Goal: Task Accomplishment & Management: Complete application form

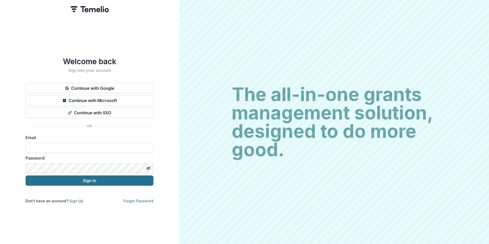
type input "**********"
click at [115, 178] on button "Sign In" at bounding box center [90, 181] width 128 height 10
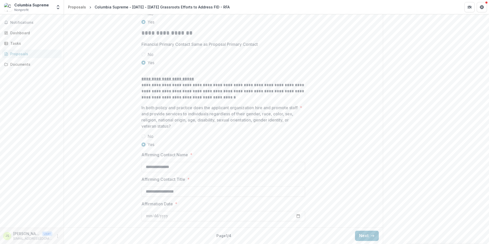
scroll to position [827, 0]
click at [365, 237] on button "Next" at bounding box center [367, 236] width 24 height 10
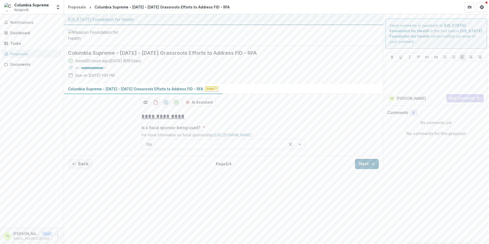
click at [362, 169] on button "Next" at bounding box center [367, 164] width 24 height 10
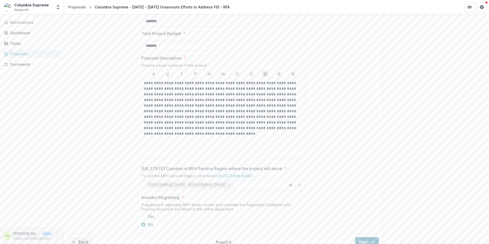
scroll to position [247, 0]
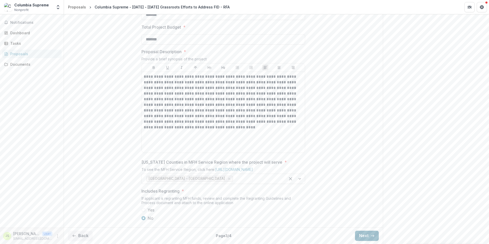
click at [368, 235] on button "Next" at bounding box center [367, 236] width 24 height 10
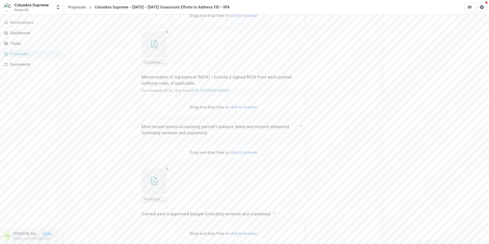
scroll to position [419, 0]
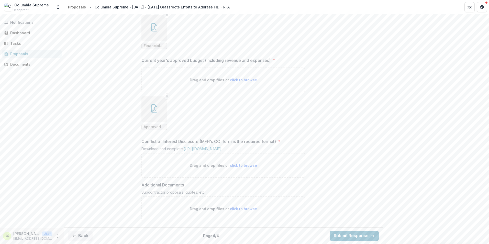
click at [354, 235] on button "Submit Response" at bounding box center [354, 236] width 49 height 10
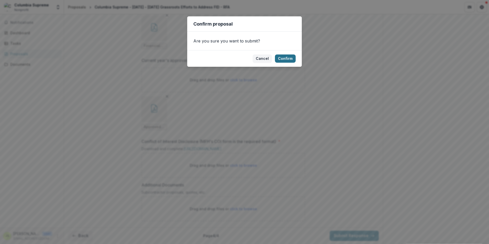
click at [286, 59] on button "Confirm" at bounding box center [285, 59] width 21 height 8
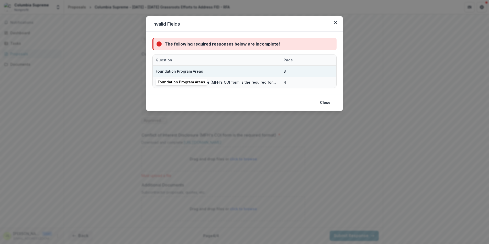
click at [265, 70] on div "Foundation Program Areas" at bounding box center [217, 71] width 122 height 11
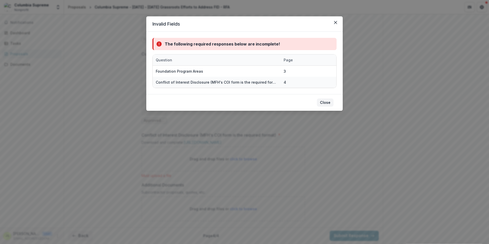
click at [324, 100] on button "Close" at bounding box center [325, 103] width 17 height 8
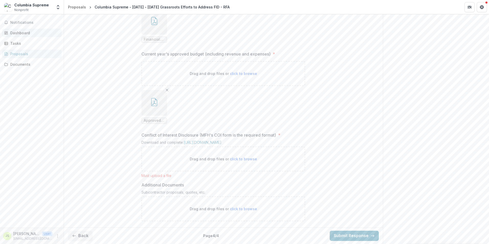
click at [35, 35] on div "Dashboard" at bounding box center [33, 32] width 47 height 5
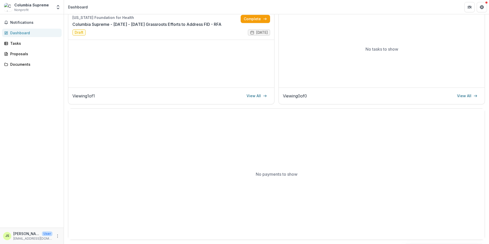
scroll to position [81, 0]
click at [174, 25] on link "Columbia Supreme - [DATE] - [DATE] Grassroots Efforts to Address FID - RFA" at bounding box center [146, 24] width 149 height 6
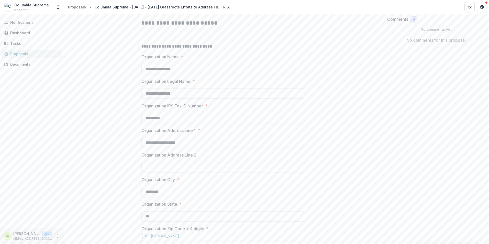
scroll to position [282, 0]
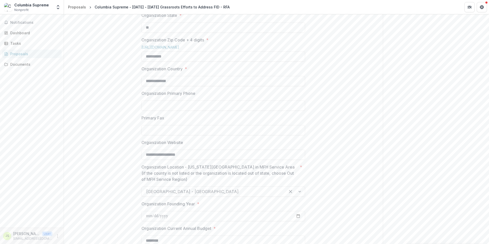
click at [487, 142] on div "Send comments or questions to [US_STATE] Foundation for Health in the box below…" at bounding box center [436, 241] width 106 height 1018
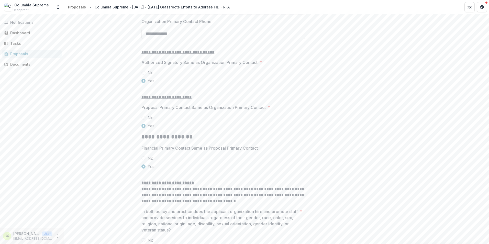
scroll to position [827, 0]
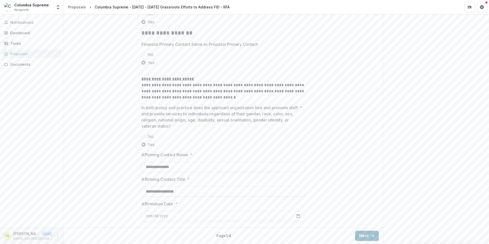
click at [363, 238] on button "Next" at bounding box center [367, 236] width 24 height 10
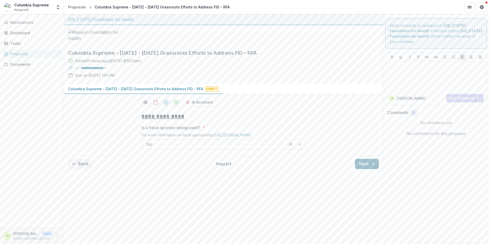
click at [363, 169] on button "Next" at bounding box center [367, 164] width 24 height 10
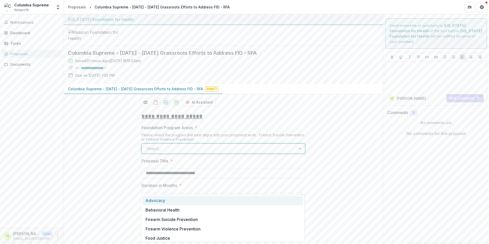
click at [290, 152] on div at bounding box center [218, 148] width 145 height 7
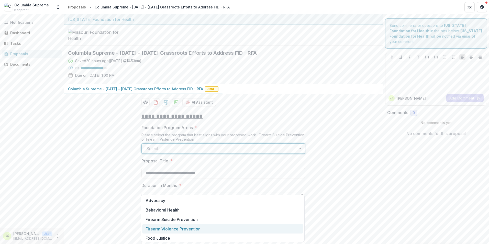
click at [273, 229] on div "Firearm Violence Prevention" at bounding box center [222, 228] width 161 height 9
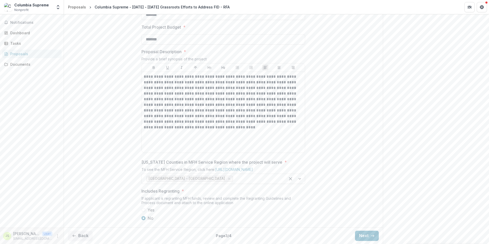
scroll to position [247, 0]
click at [367, 234] on button "Next" at bounding box center [367, 236] width 24 height 10
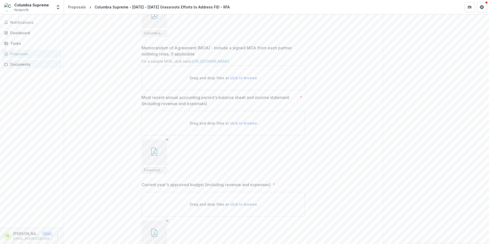
click at [26, 63] on div "Documents" at bounding box center [33, 64] width 47 height 5
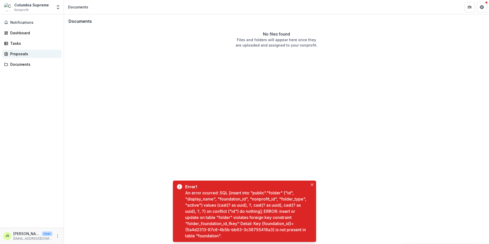
click at [24, 56] on div "Proposals" at bounding box center [33, 53] width 47 height 5
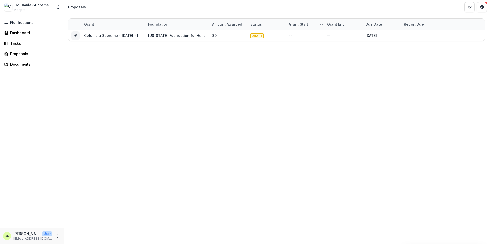
click at [169, 35] on p "[US_STATE] Foundation for Health" at bounding box center [177, 36] width 58 height 6
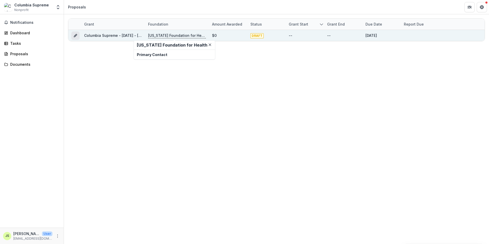
click at [74, 34] on icon "Grant 942241bf-1df6-4491-92fc-52838187869f" at bounding box center [75, 36] width 4 height 4
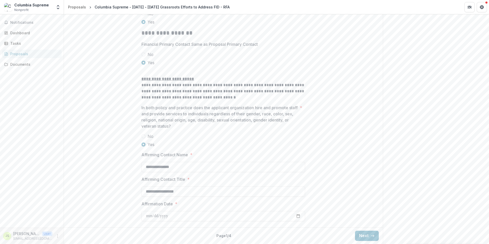
scroll to position [827, 0]
click at [361, 235] on button "Next" at bounding box center [367, 236] width 24 height 10
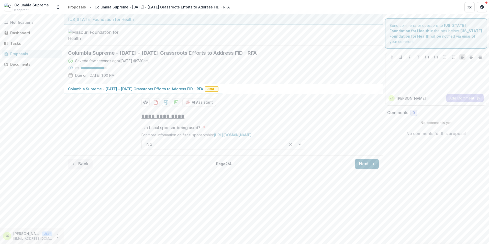
scroll to position [0, 0]
click at [365, 169] on button "Next" at bounding box center [367, 164] width 24 height 10
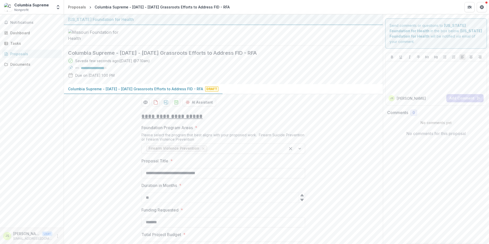
scroll to position [201, 0]
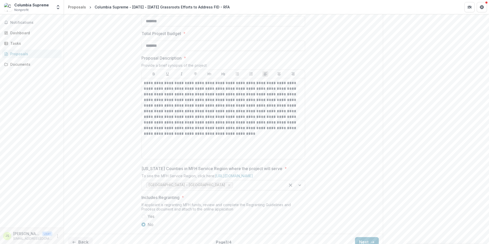
click at [487, 232] on div "Send comments or questions to [US_STATE] Foundation for Health in the box below…" at bounding box center [436, 31] width 106 height 437
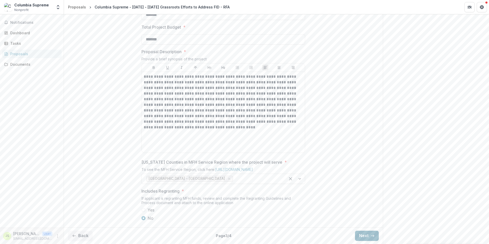
click at [366, 233] on button "Next" at bounding box center [367, 236] width 24 height 10
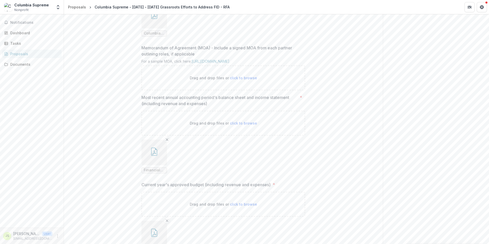
scroll to position [419, 0]
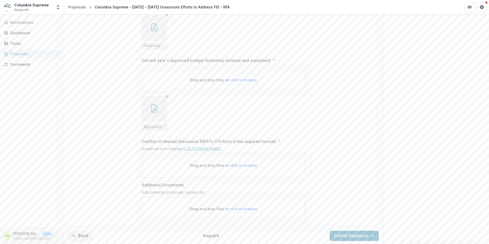
click at [222, 147] on link "[URL][DOMAIN_NAME]" at bounding box center [203, 149] width 38 height 4
click at [238, 164] on span "click to browse" at bounding box center [243, 165] width 27 height 4
type input "**********"
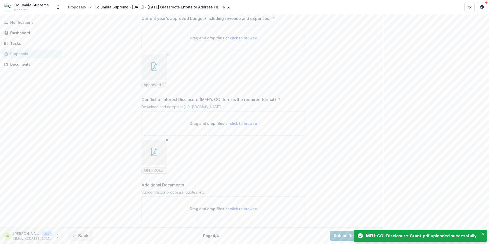
scroll to position [461, 0]
click at [153, 150] on icon "button" at bounding box center [154, 152] width 8 height 8
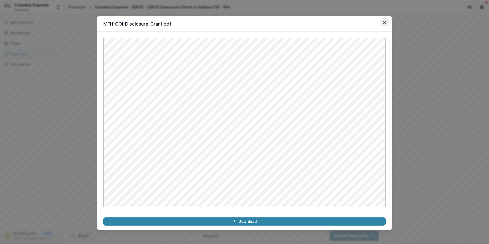
click at [386, 21] on icon "Close" at bounding box center [384, 22] width 3 height 3
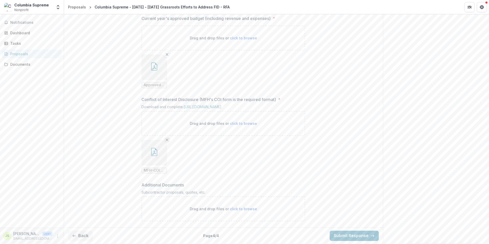
click at [166, 140] on icon "Remove File" at bounding box center [167, 140] width 4 height 4
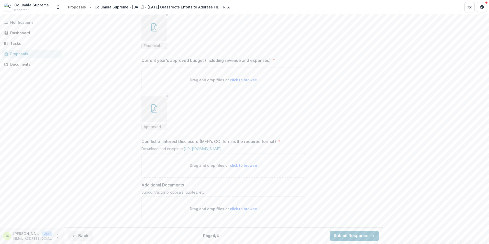
scroll to position [419, 0]
click at [234, 167] on span "click to browse" at bounding box center [243, 165] width 27 height 4
click at [248, 164] on span "click to browse" at bounding box center [243, 165] width 27 height 4
type input "**********"
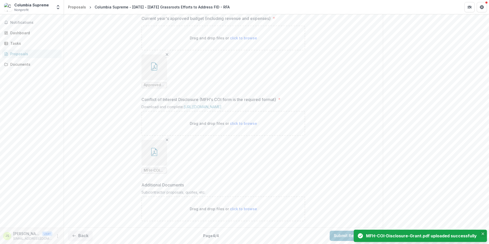
click at [483, 234] on icon "Close" at bounding box center [483, 234] width 3 height 3
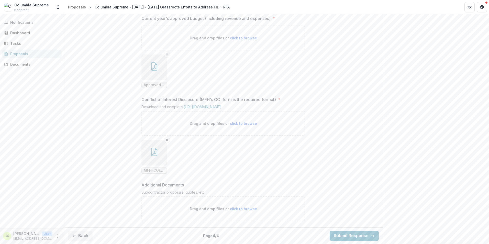
scroll to position [461, 0]
click at [348, 234] on button "Submit Response" at bounding box center [354, 236] width 49 height 10
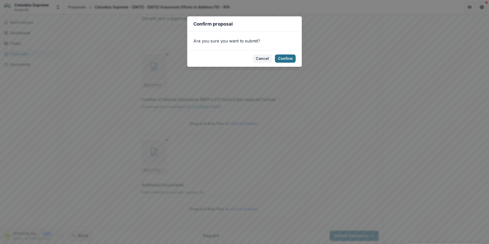
click at [283, 60] on button "Confirm" at bounding box center [285, 59] width 21 height 8
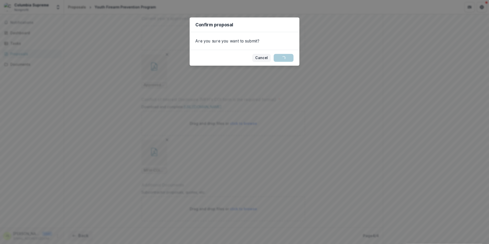
scroll to position [477, 0]
